Goal: Transaction & Acquisition: Purchase product/service

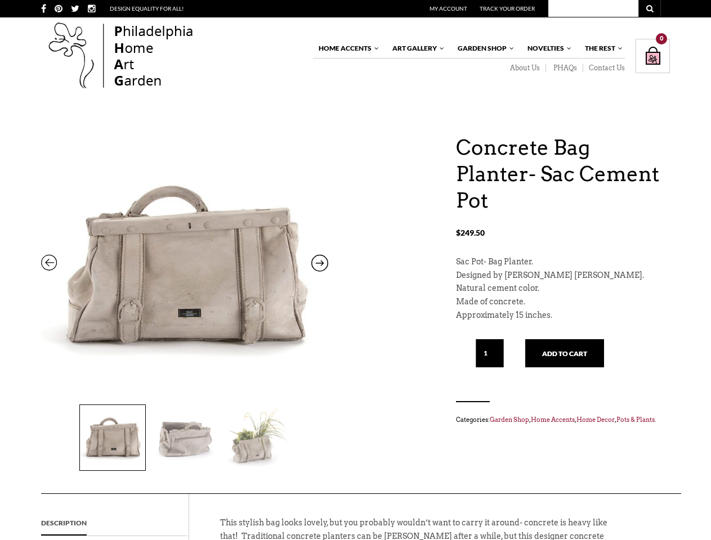
click at [355, 270] on div "Concrete Bag Planter- Sac Cement Pot $ 249.50 Concrete Bag Planter- Sac Cement …" at bounding box center [355, 314] width 629 height 359
click at [355, 8] on div "My Account Track Your Order" at bounding box center [507, 8] width 307 height 17
click at [50, 266] on icon at bounding box center [49, 265] width 17 height 15
click at [320, 266] on icon at bounding box center [319, 265] width 17 height 15
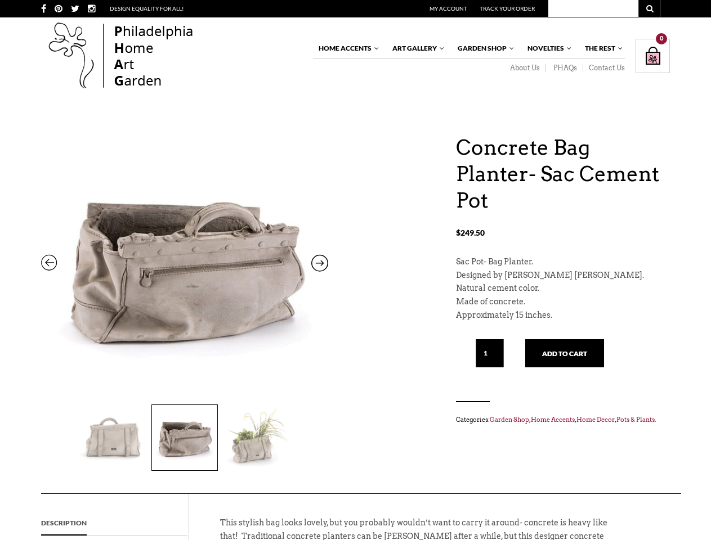
click at [185, 435] on img at bounding box center [184, 437] width 65 height 65
click at [113, 438] on img at bounding box center [112, 437] width 65 height 65
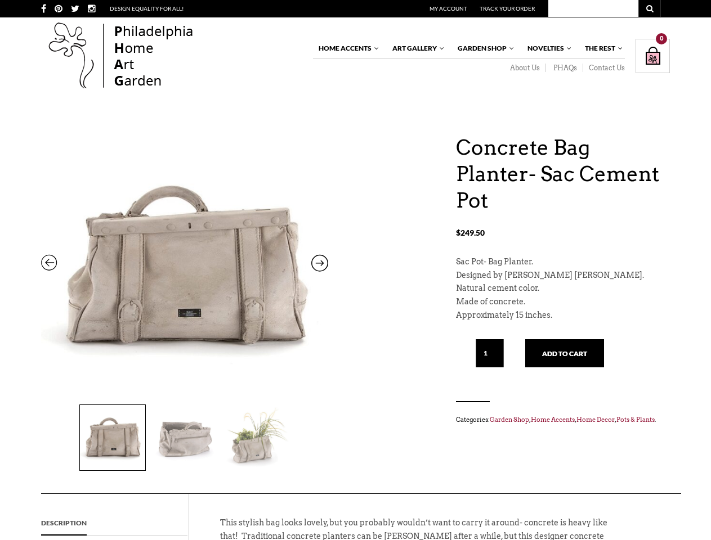
click at [185, 438] on img at bounding box center [184, 437] width 65 height 65
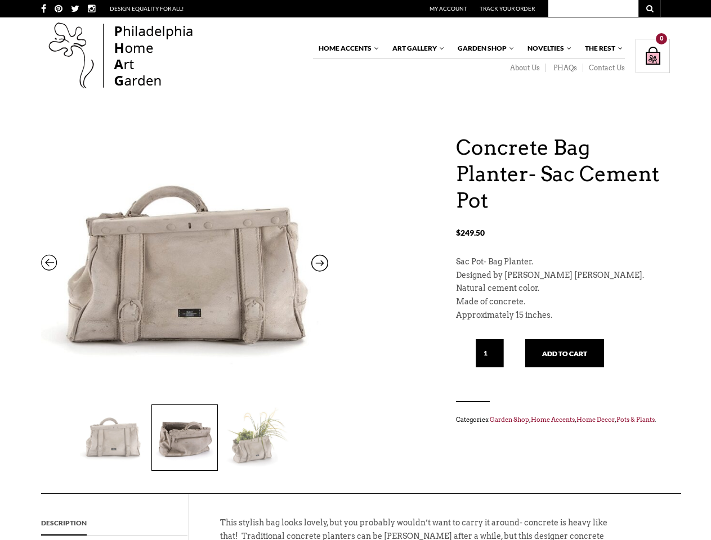
click at [257, 438] on img at bounding box center [256, 437] width 65 height 65
